Goal: Check status: Check status

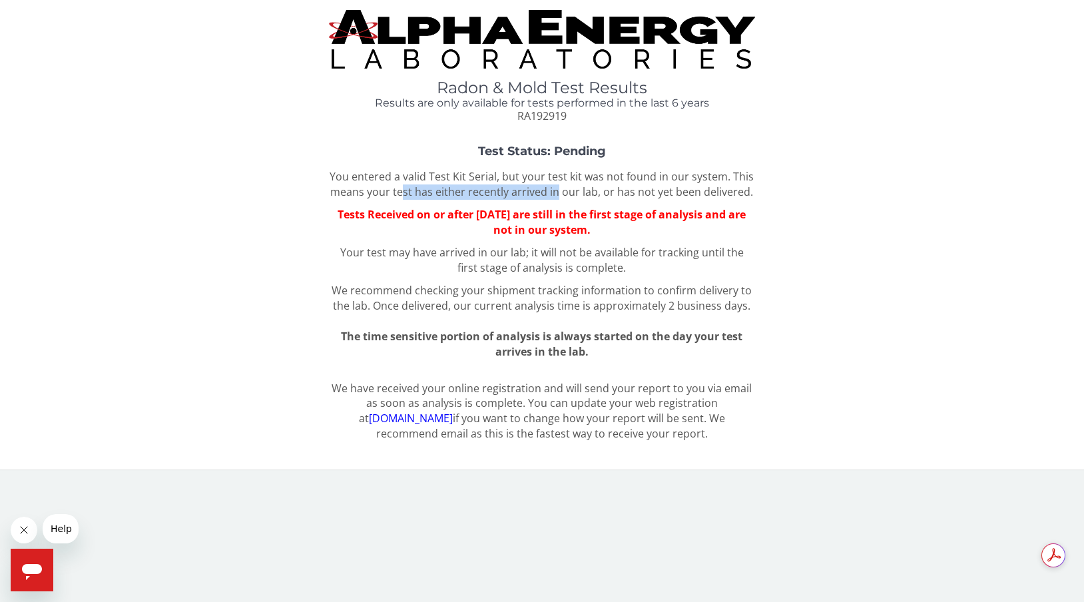
drag, startPoint x: 403, startPoint y: 189, endPoint x: 557, endPoint y: 190, distance: 153.1
click at [557, 190] on p "You entered a valid Test Kit Serial, but your test kit was not found in our sys…" at bounding box center [541, 184] width 425 height 31
drag, startPoint x: 435, startPoint y: 387, endPoint x: 586, endPoint y: 382, distance: 151.2
click at [596, 383] on p "We have received your online registration and will send your report to you via …" at bounding box center [541, 411] width 425 height 61
click at [468, 400] on p "We have received your online registration and will send your report to you via …" at bounding box center [541, 411] width 425 height 61
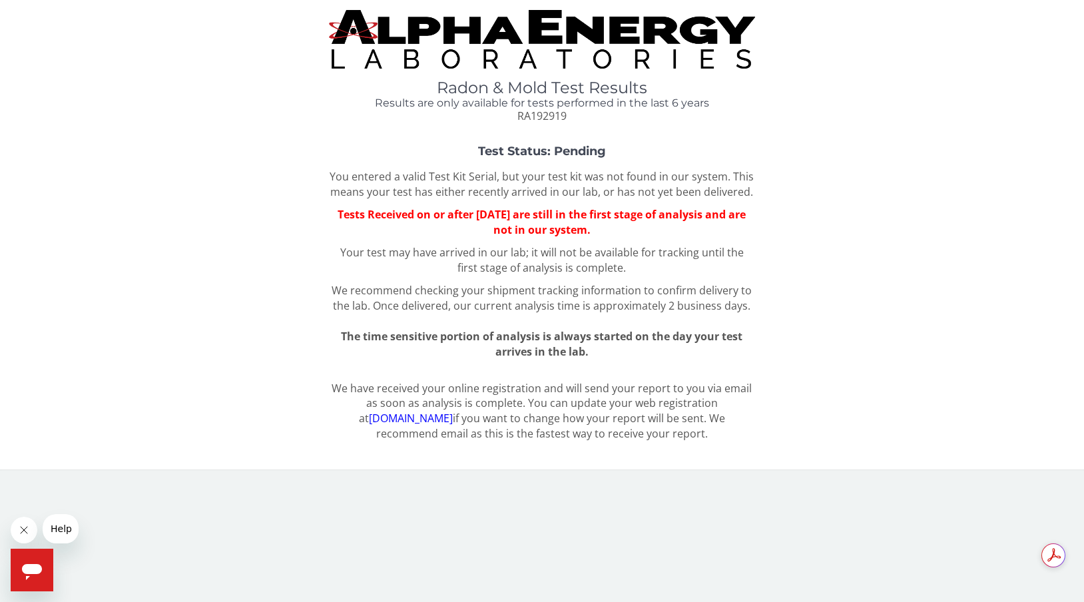
drag, startPoint x: 477, startPoint y: 215, endPoint x: 628, endPoint y: 228, distance: 151.0
click at [628, 228] on span "Tests Received on or after [DATE] are still in the first stage of analysis and …" at bounding box center [542, 222] width 408 height 30
drag, startPoint x: 570, startPoint y: 272, endPoint x: 489, endPoint y: 263, distance: 81.7
click at [489, 263] on p "Your test may have arrived in our lab; it will not be available for tracking un…" at bounding box center [541, 260] width 425 height 31
